Goal: Information Seeking & Learning: Learn about a topic

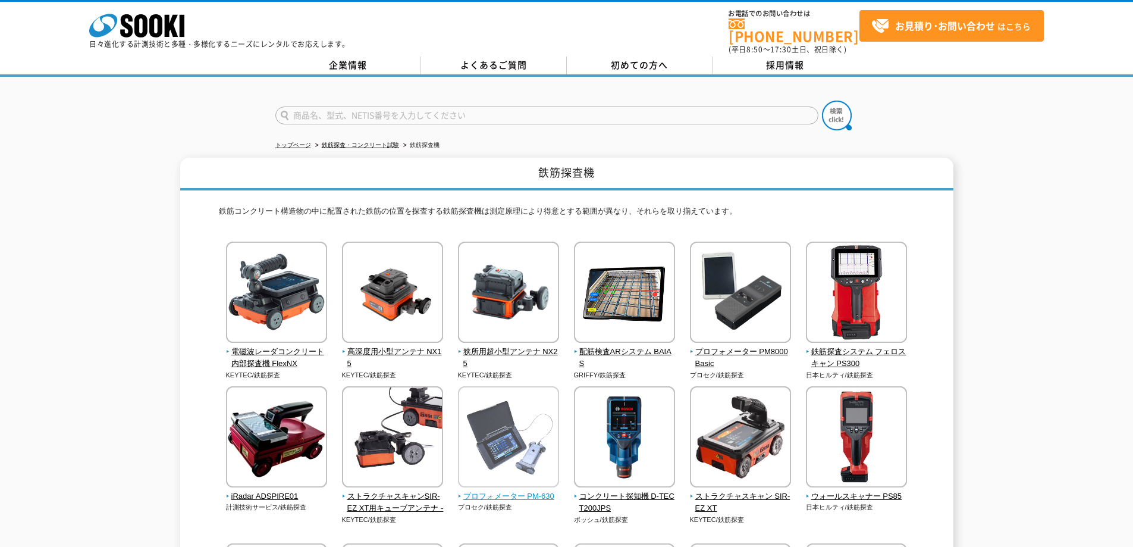
click at [482, 447] on img at bounding box center [508, 438] width 101 height 104
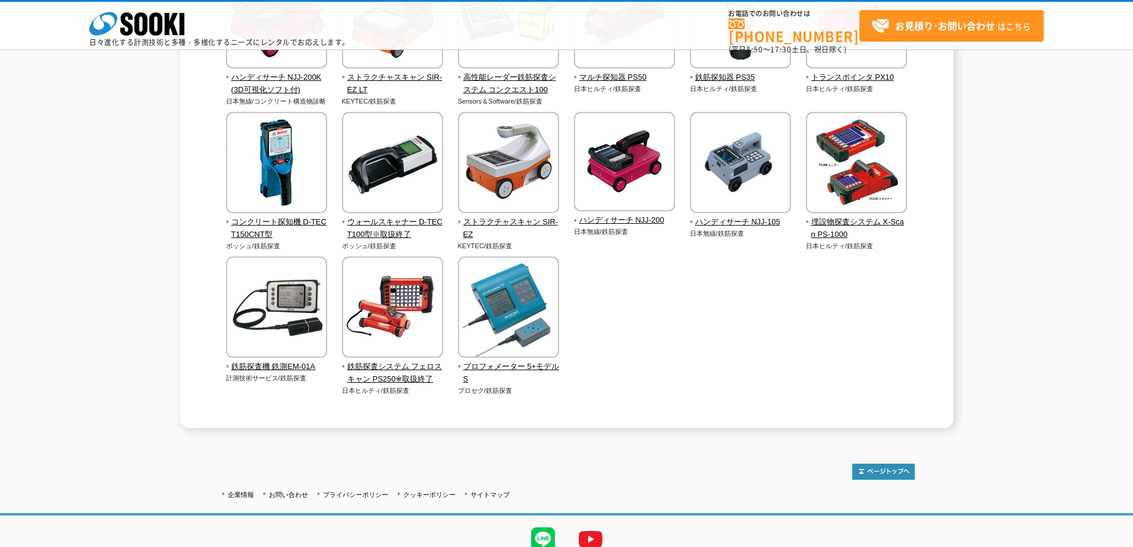
scroll to position [535, 0]
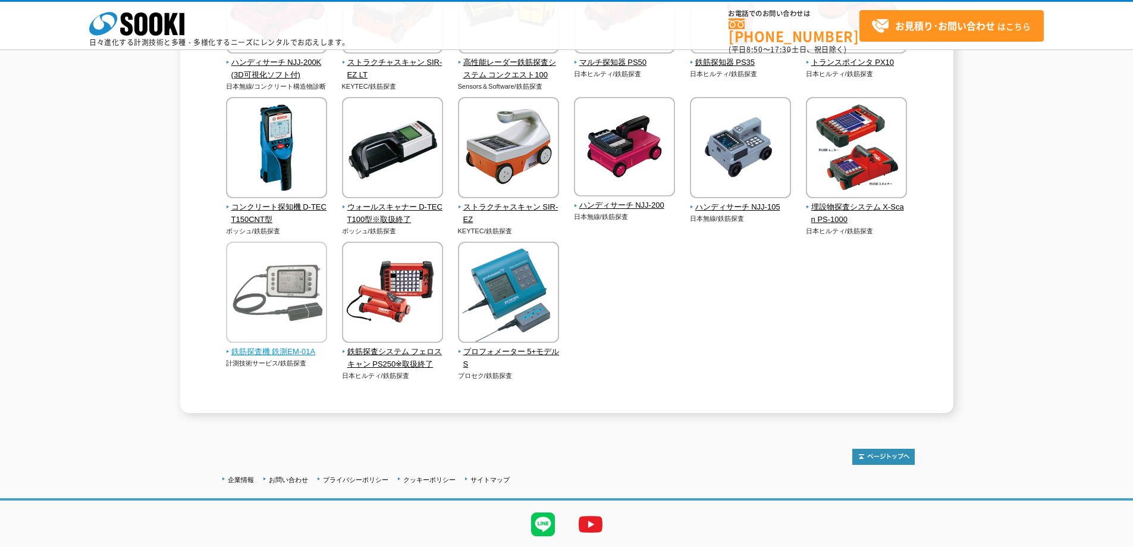
click at [303, 283] on img at bounding box center [276, 293] width 101 height 104
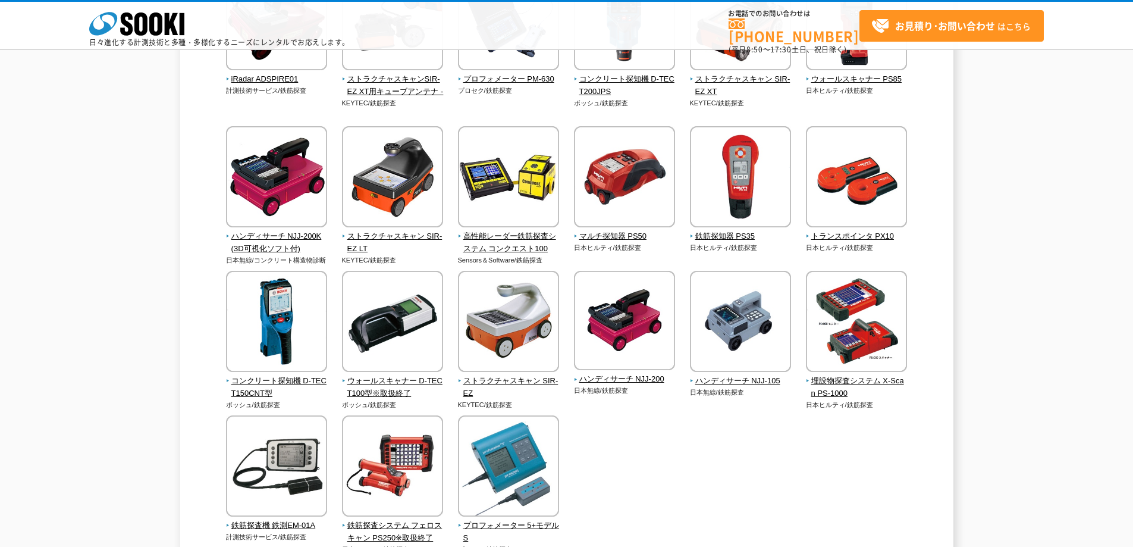
scroll to position [357, 0]
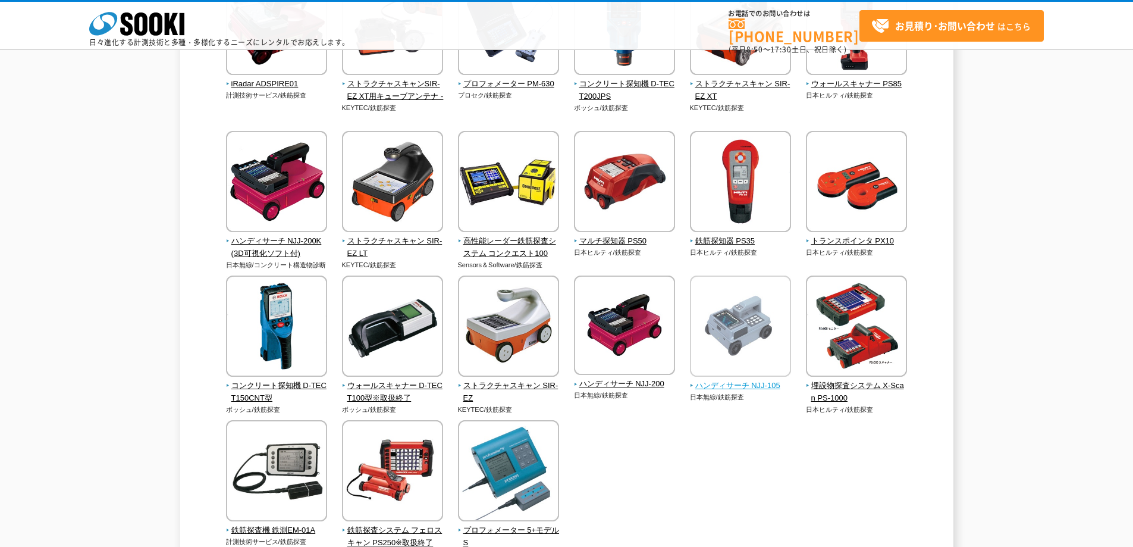
click at [741, 322] on img at bounding box center [740, 327] width 101 height 104
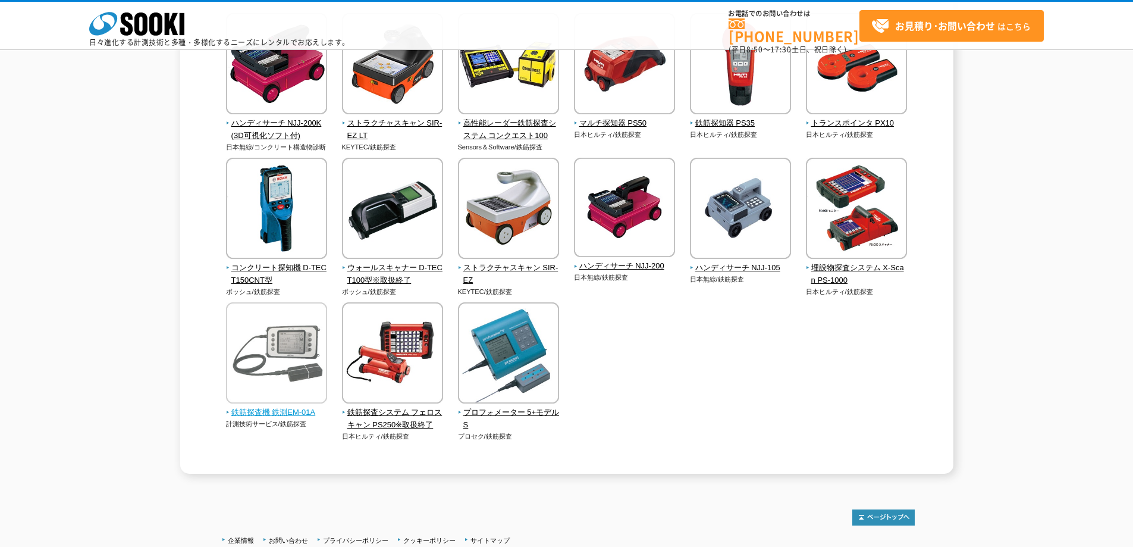
scroll to position [476, 0]
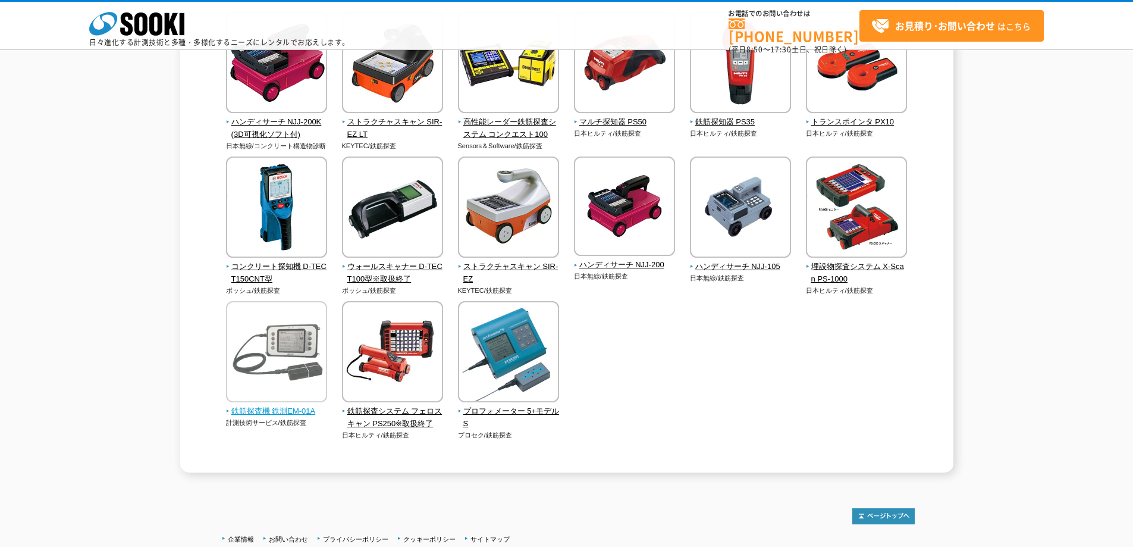
click at [269, 406] on span "鉄筋探査機 鉄測EM-01A" at bounding box center [277, 411] width 102 height 12
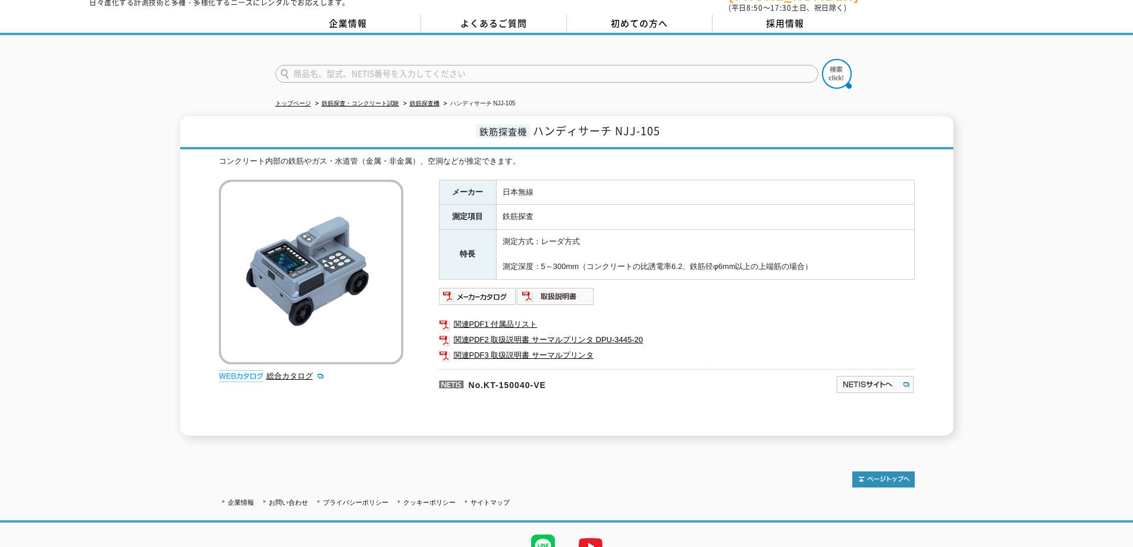
scroll to position [92, 0]
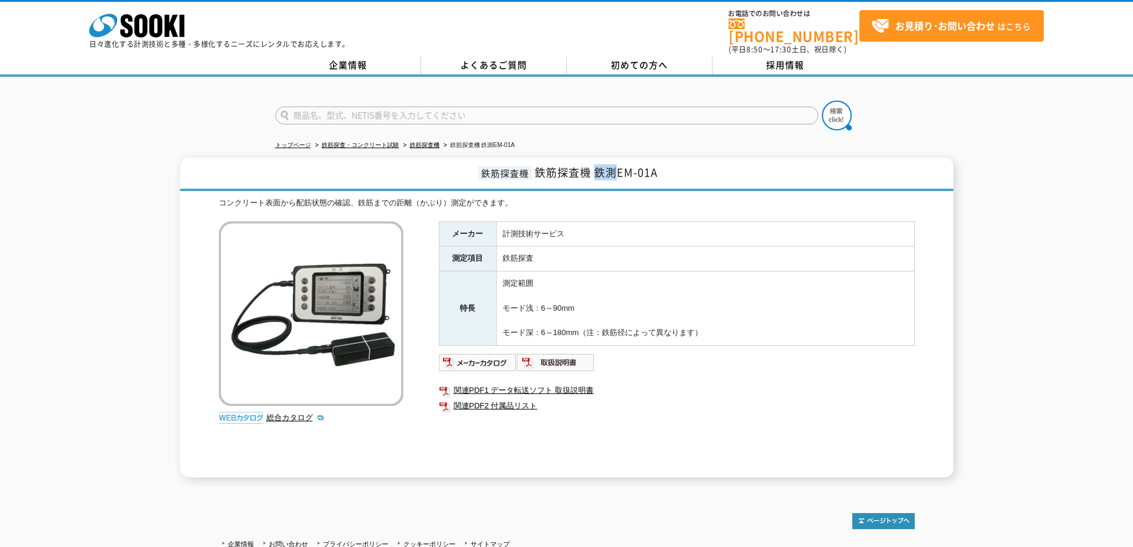
drag, startPoint x: 595, startPoint y: 162, endPoint x: 615, endPoint y: 164, distance: 19.8
click at [615, 164] on span "鉄筋探査機 鉄測EM-01A" at bounding box center [596, 172] width 123 height 16
copy span "鉄測"
